Goal: Find specific page/section: Find specific page/section

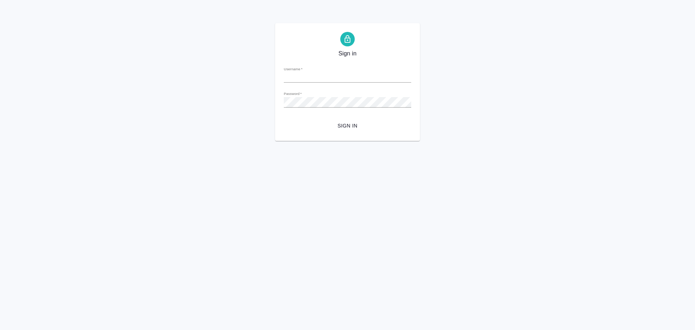
type input "[PERSON_NAME][EMAIL_ADDRESS][DOMAIN_NAME]"
click at [323, 128] on span "Sign in" at bounding box center [348, 125] width 116 height 9
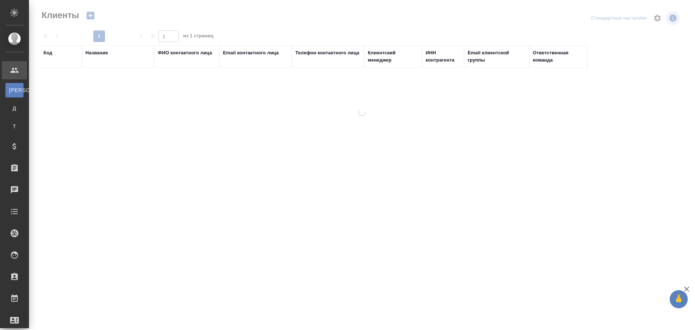
select select "RU"
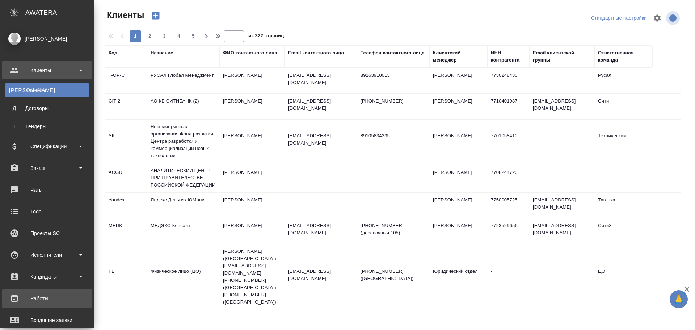
click at [45, 297] on div "Работы" at bounding box center [46, 298] width 83 height 11
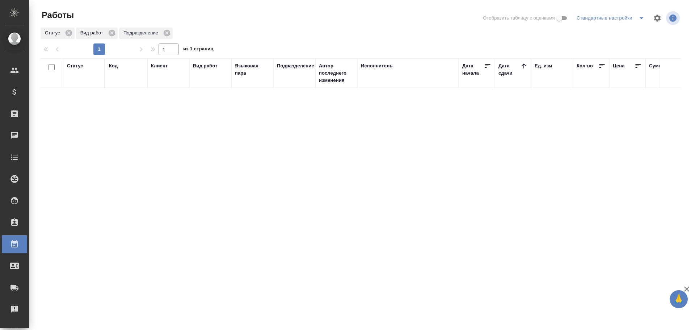
click at [115, 225] on div "Статус Код Клиент Вид работ Языковая пара Подразделение Автор последнего измене…" at bounding box center [361, 194] width 642 height 272
